Goal: Information Seeking & Learning: Learn about a topic

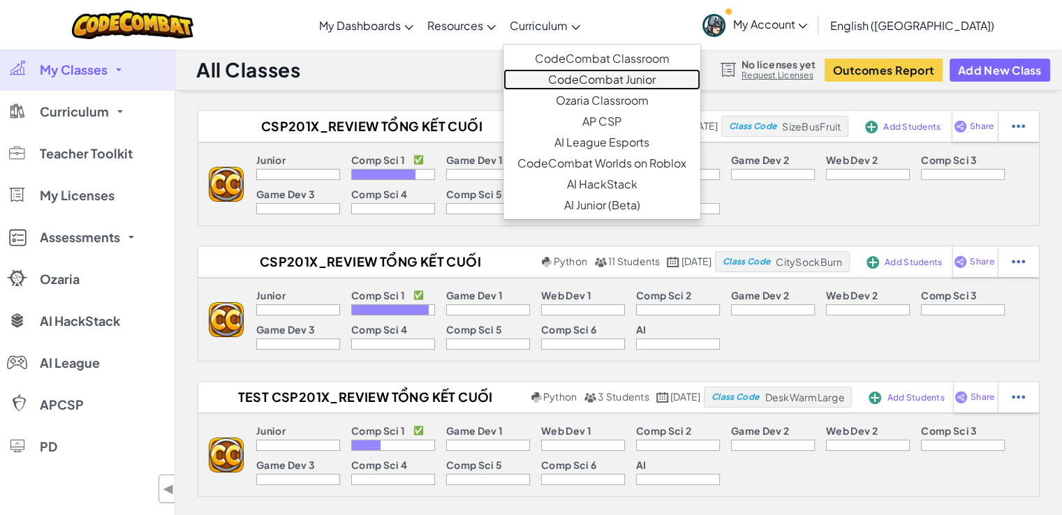
click at [628, 73] on link "CodeCombat Junior" at bounding box center [601, 79] width 197 height 21
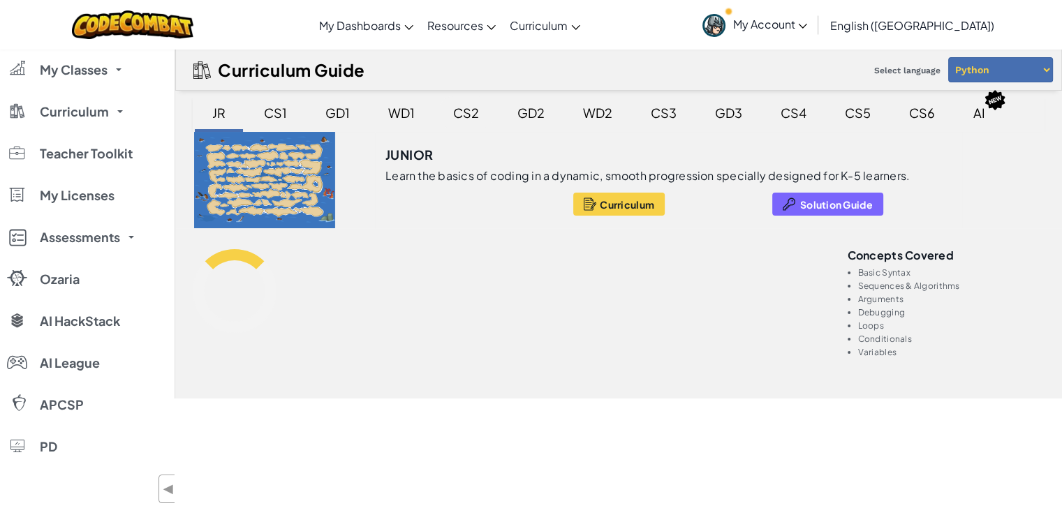
click at [472, 108] on div "CS2" at bounding box center [466, 112] width 54 height 33
click at [471, 131] on div "CS2" at bounding box center [466, 114] width 61 height 36
click at [471, 113] on div "CS2" at bounding box center [466, 112] width 54 height 33
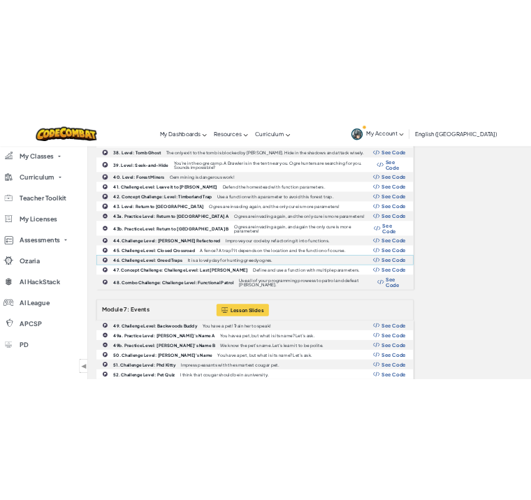
scroll to position [1429, 0]
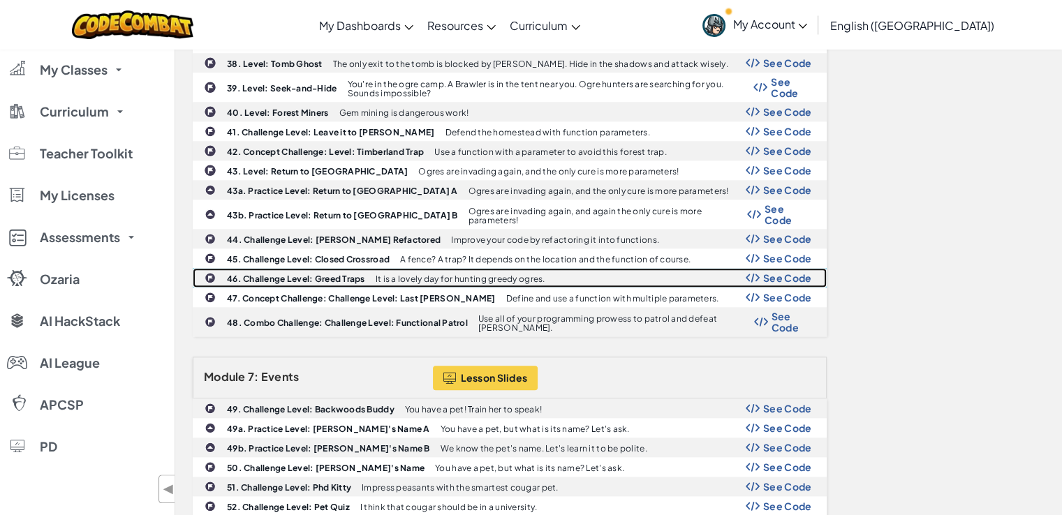
click at [788, 272] on span "See Code" at bounding box center [787, 277] width 49 height 11
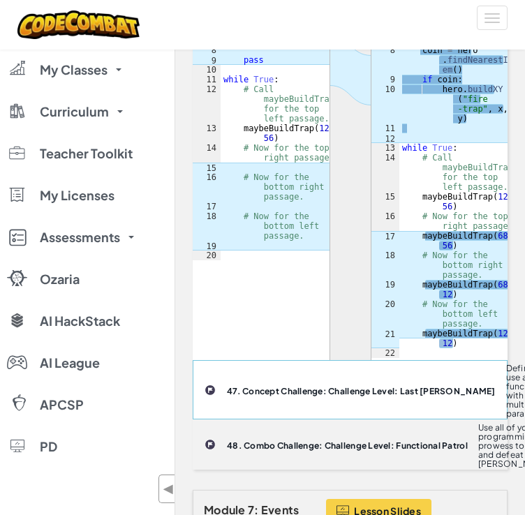
scroll to position [3456, 0]
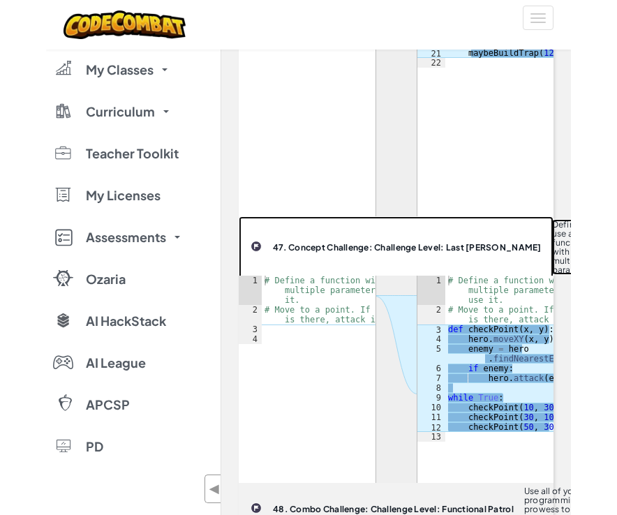
scroll to position [2598, 0]
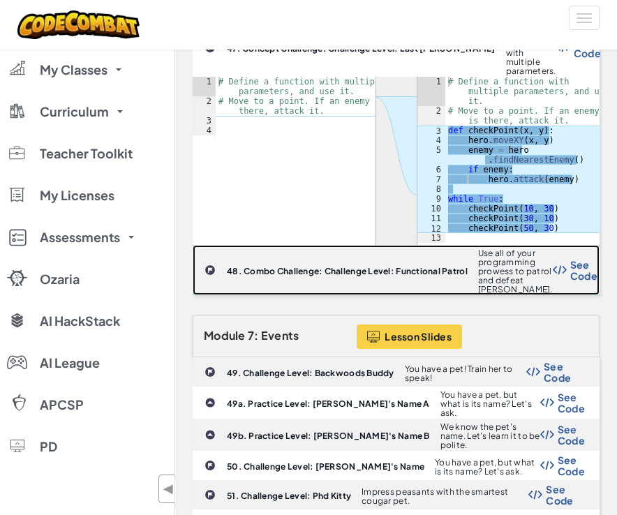
click at [572, 259] on span "See Code" at bounding box center [584, 270] width 27 height 22
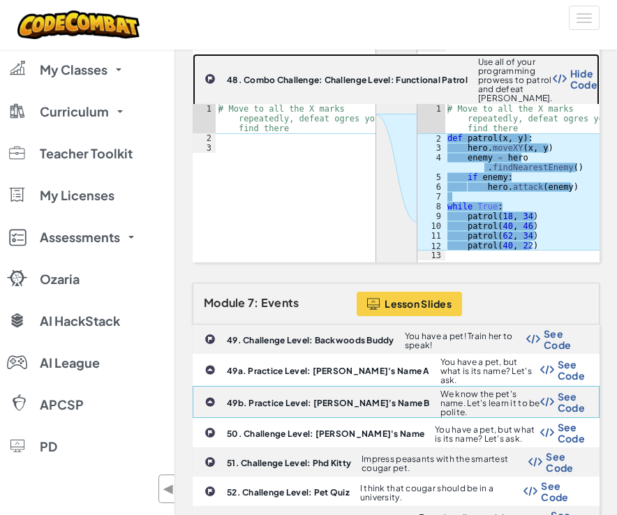
scroll to position [2793, 0]
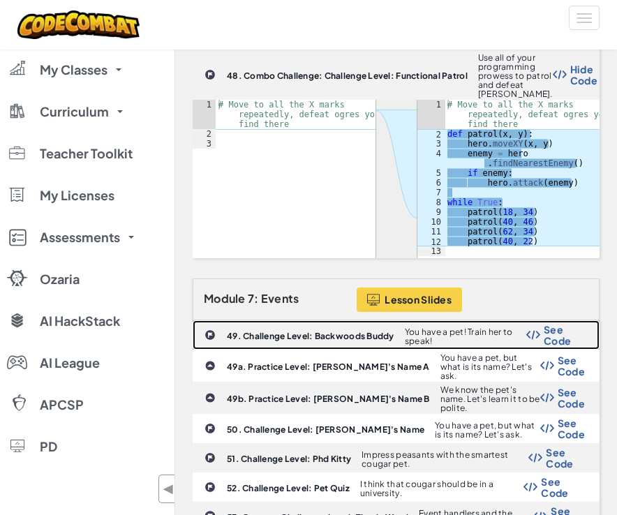
click at [552, 324] on span "See Code" at bounding box center [564, 335] width 41 height 22
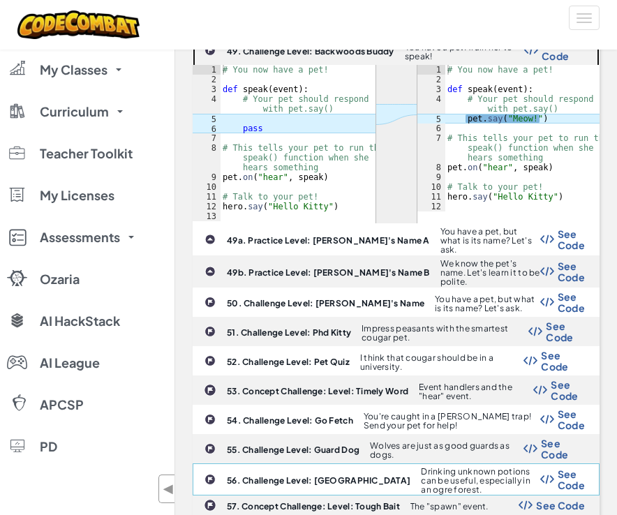
scroll to position [3077, 0]
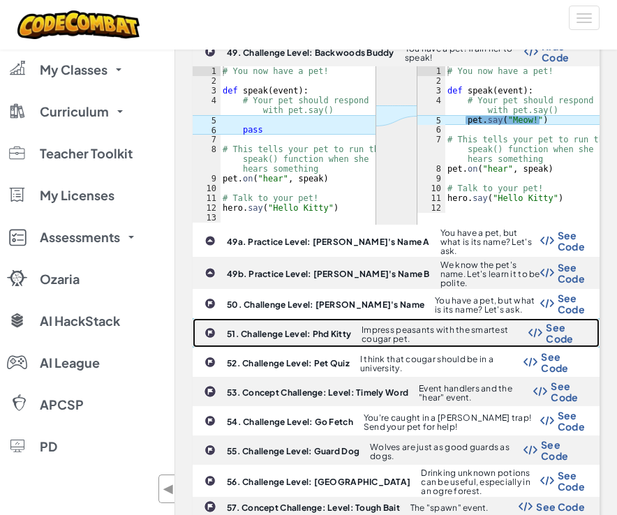
click at [559, 322] on span "See Code" at bounding box center [565, 333] width 39 height 22
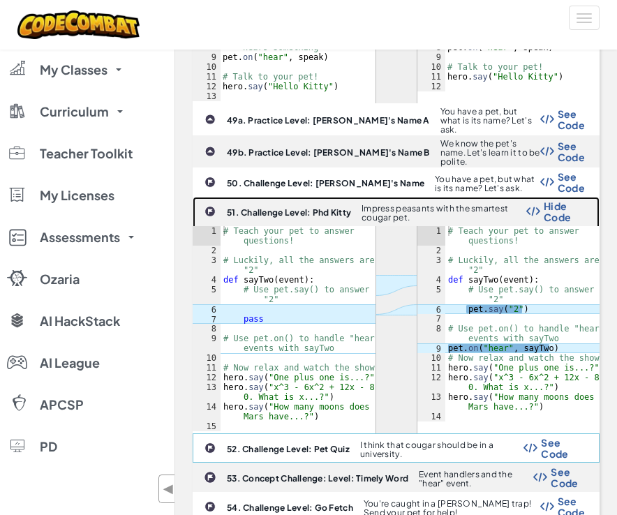
scroll to position [3223, 0]
